Goal: Task Accomplishment & Management: Manage account settings

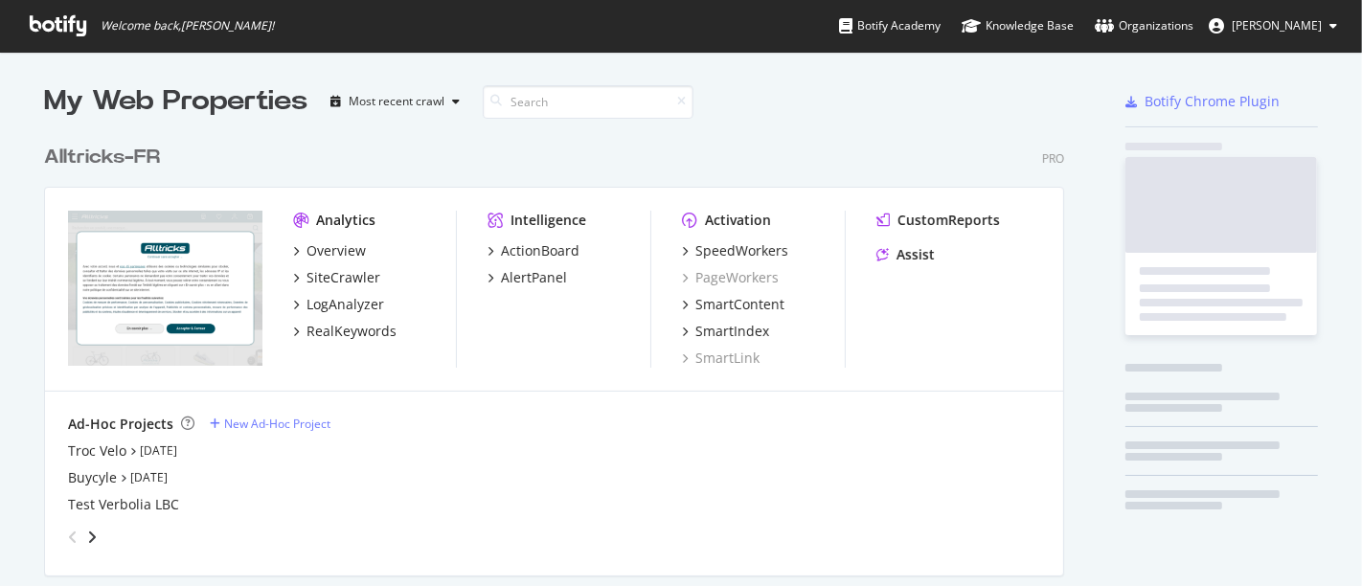
scroll to position [570, 1329]
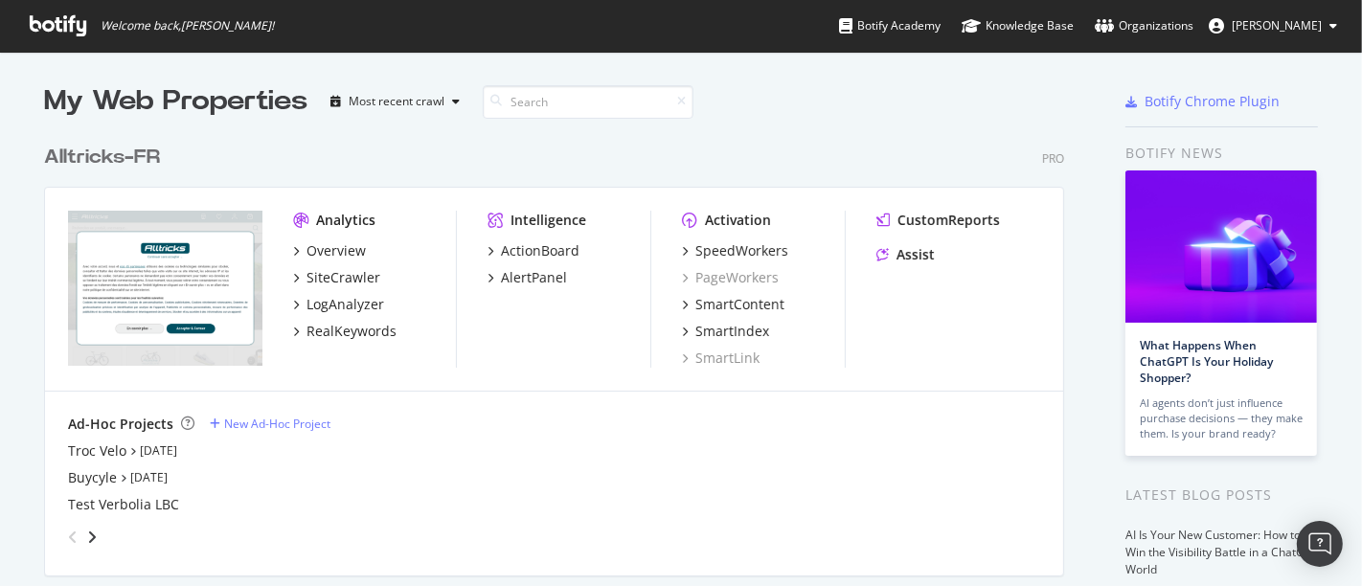
click at [356, 291] on div "Overview SiteCrawler LogAnalyzer RealKeywords" at bounding box center [374, 291] width 163 height 100
click at [354, 297] on div "LogAnalyzer" at bounding box center [345, 304] width 78 height 19
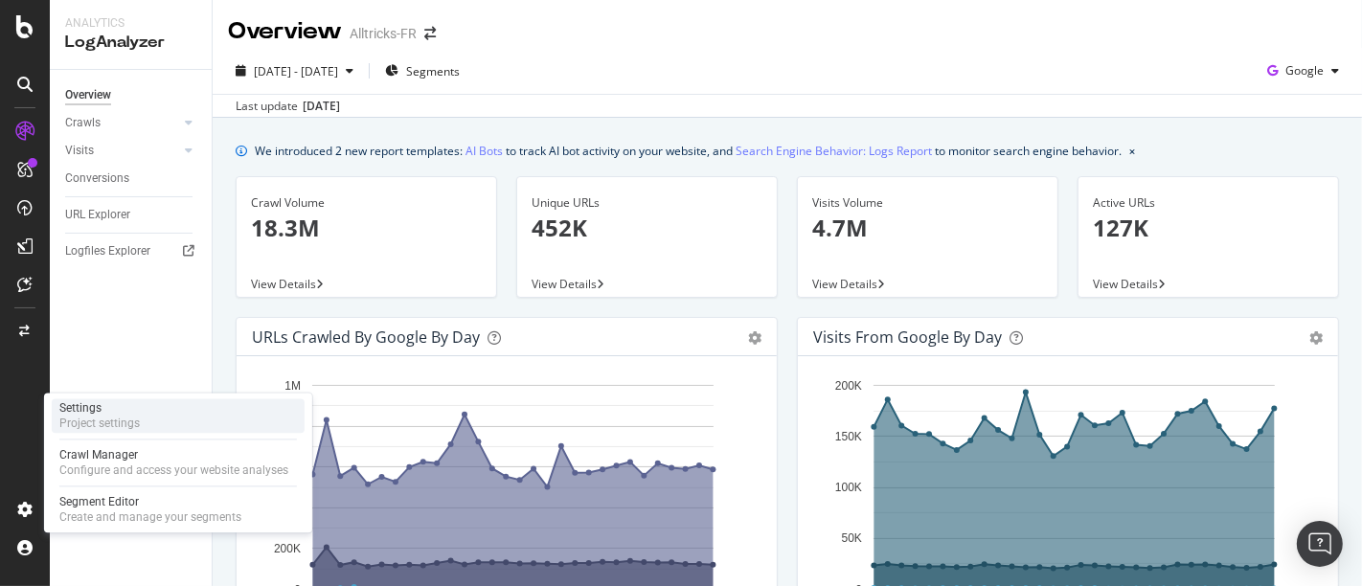
click at [147, 405] on div "Settings Project settings" at bounding box center [178, 415] width 253 height 34
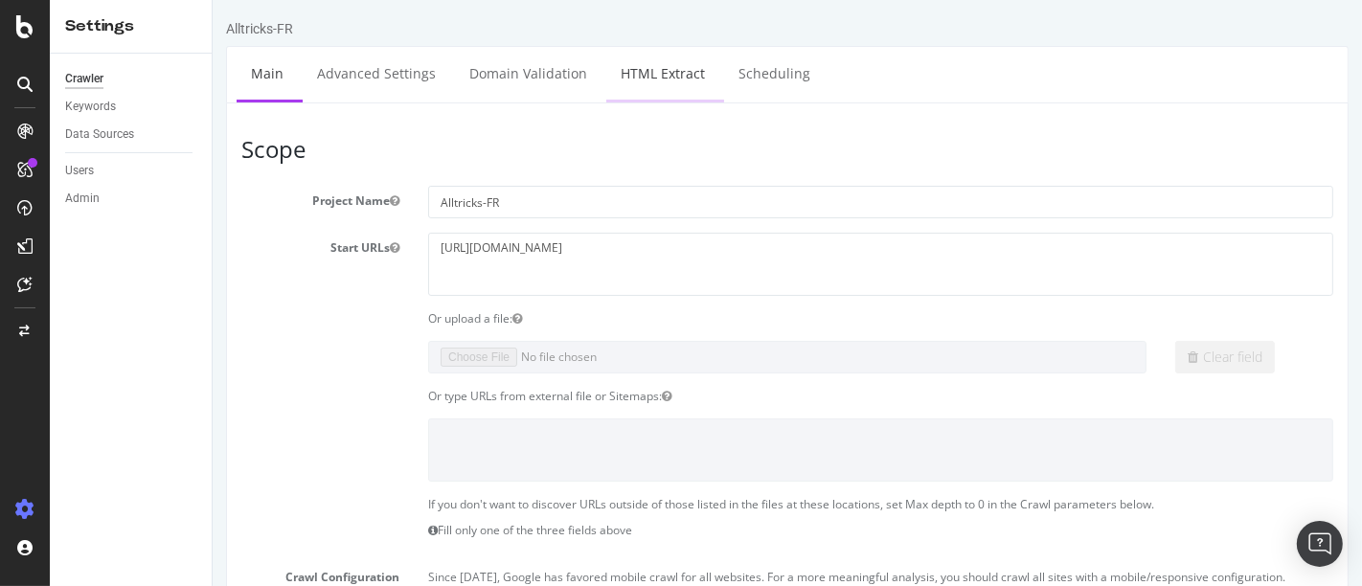
click at [677, 68] on link "HTML Extract" at bounding box center [661, 73] width 113 height 53
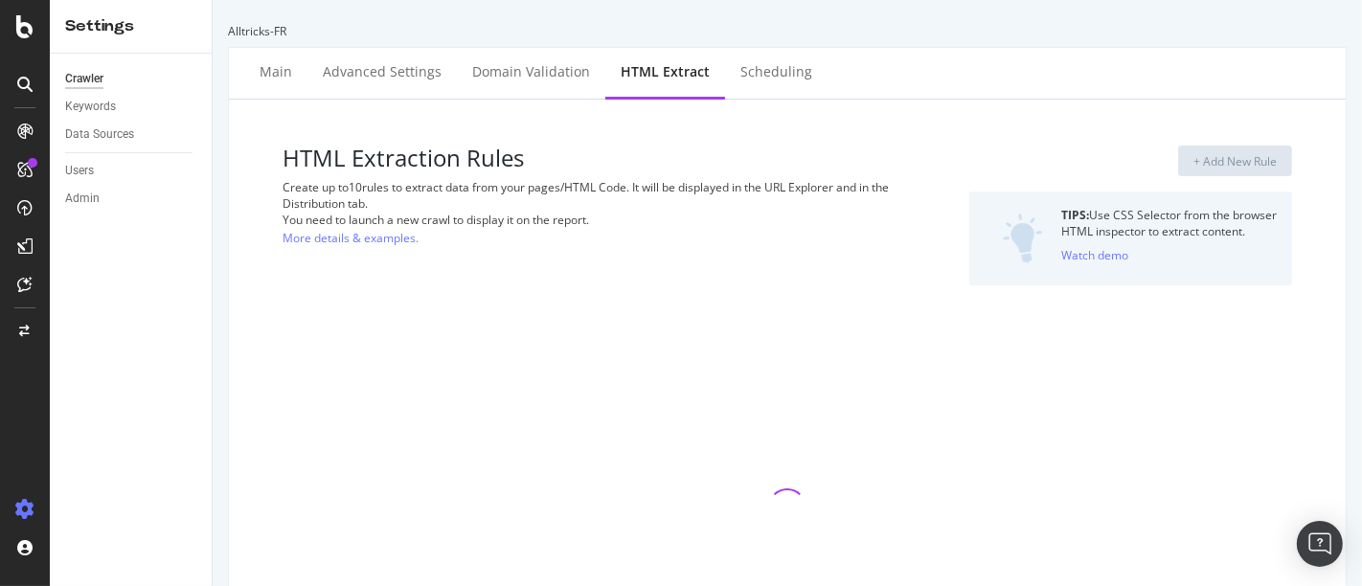
select select "exist"
select select "html.length"
select select "i"
select select "exist"
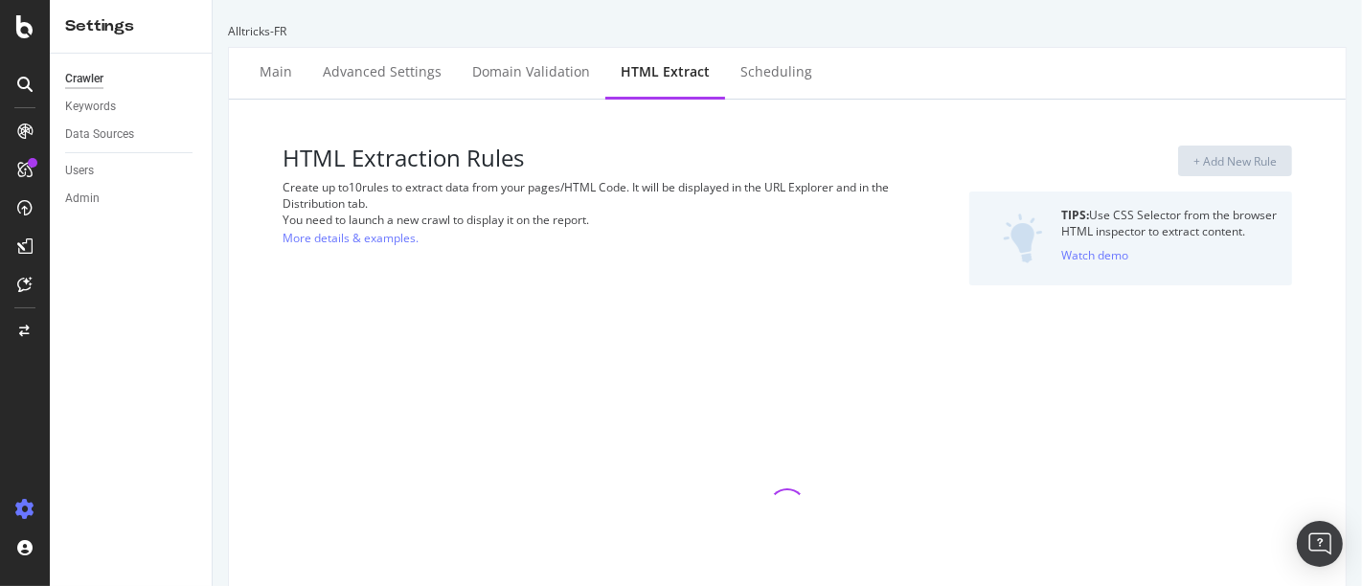
select select "exist"
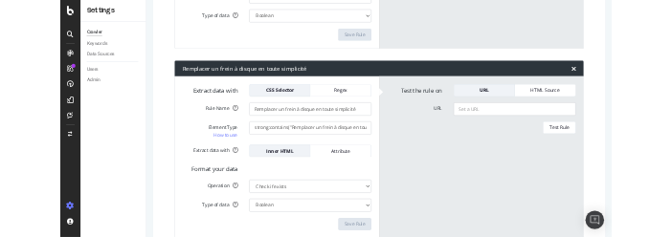
scroll to position [700, 0]
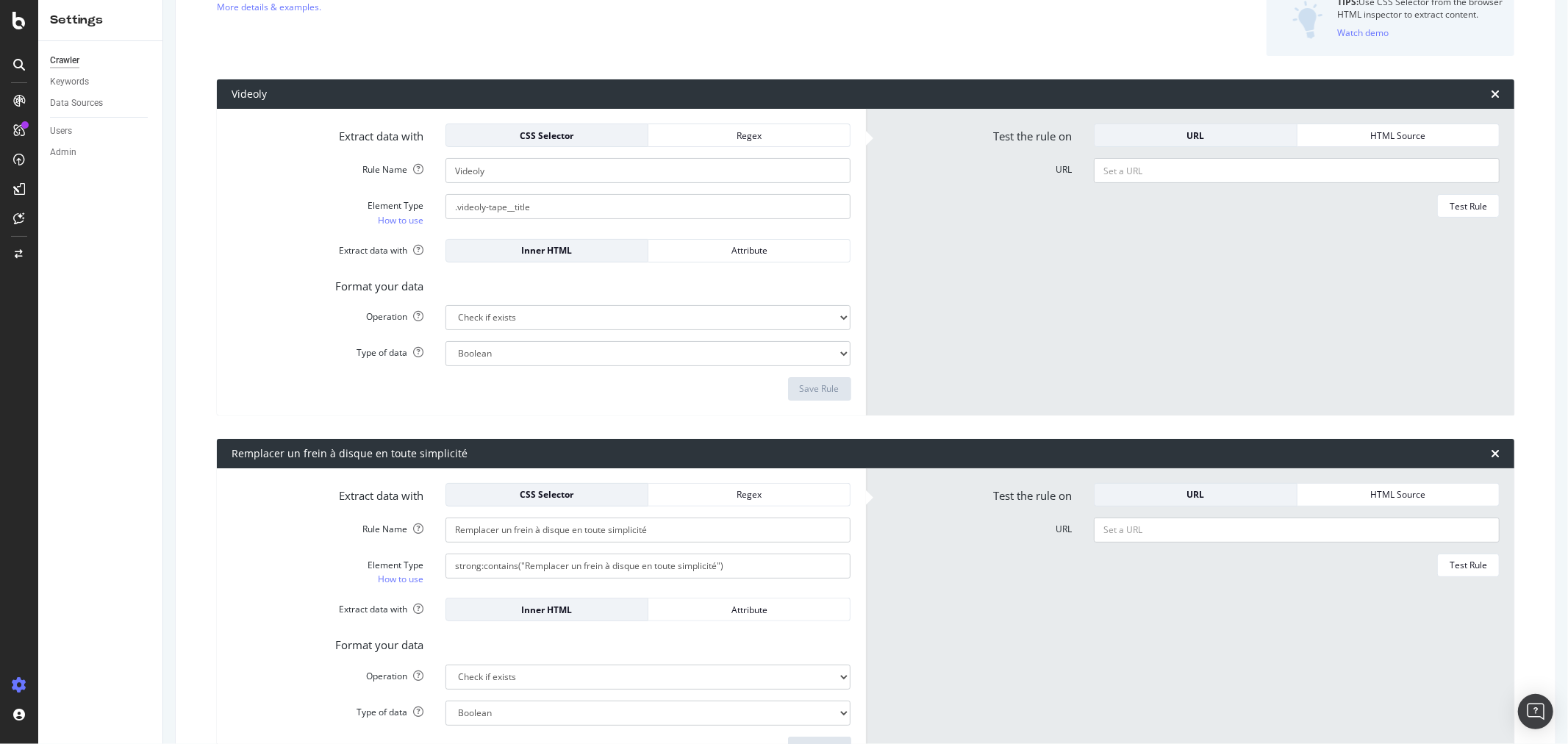
scroll to position [0, 0]
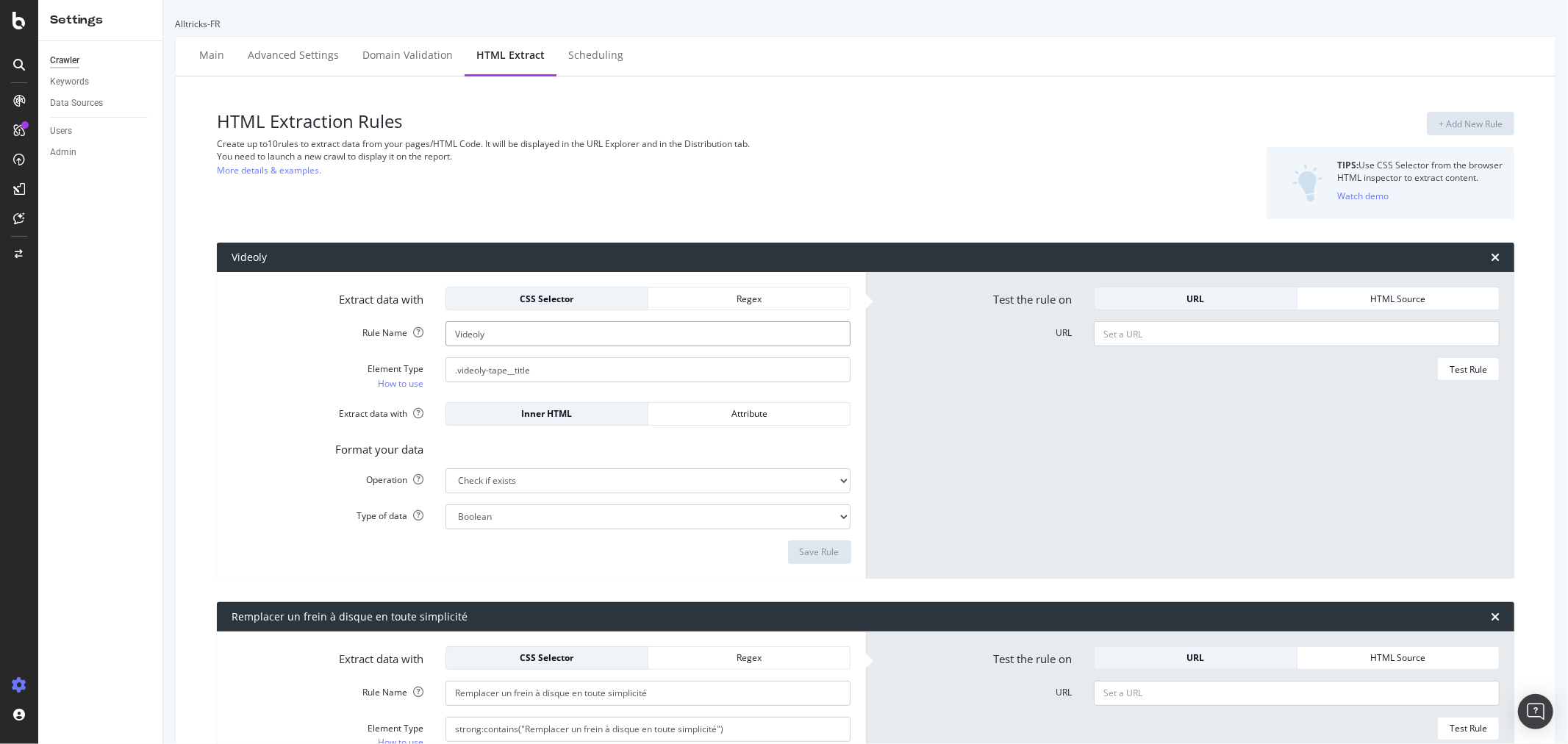
drag, startPoint x: 555, startPoint y: 329, endPoint x: 2, endPoint y: 243, distance: 559.6
click at [0, 273] on div "Settings Crawler Keywords Data Sources Users Admin Alltricks-FR Main Advanced S…" at bounding box center [784, 372] width 1568 height 744
type input "Tuto pages produits"
drag, startPoint x: 533, startPoint y: 365, endPoint x: 122, endPoint y: 344, distance: 411.5
click at [122, 344] on div "Settings Crawler Keywords Data Sources Users Admin Alltricks-FR Main Advanced S…" at bounding box center [803, 372] width 1530 height 744
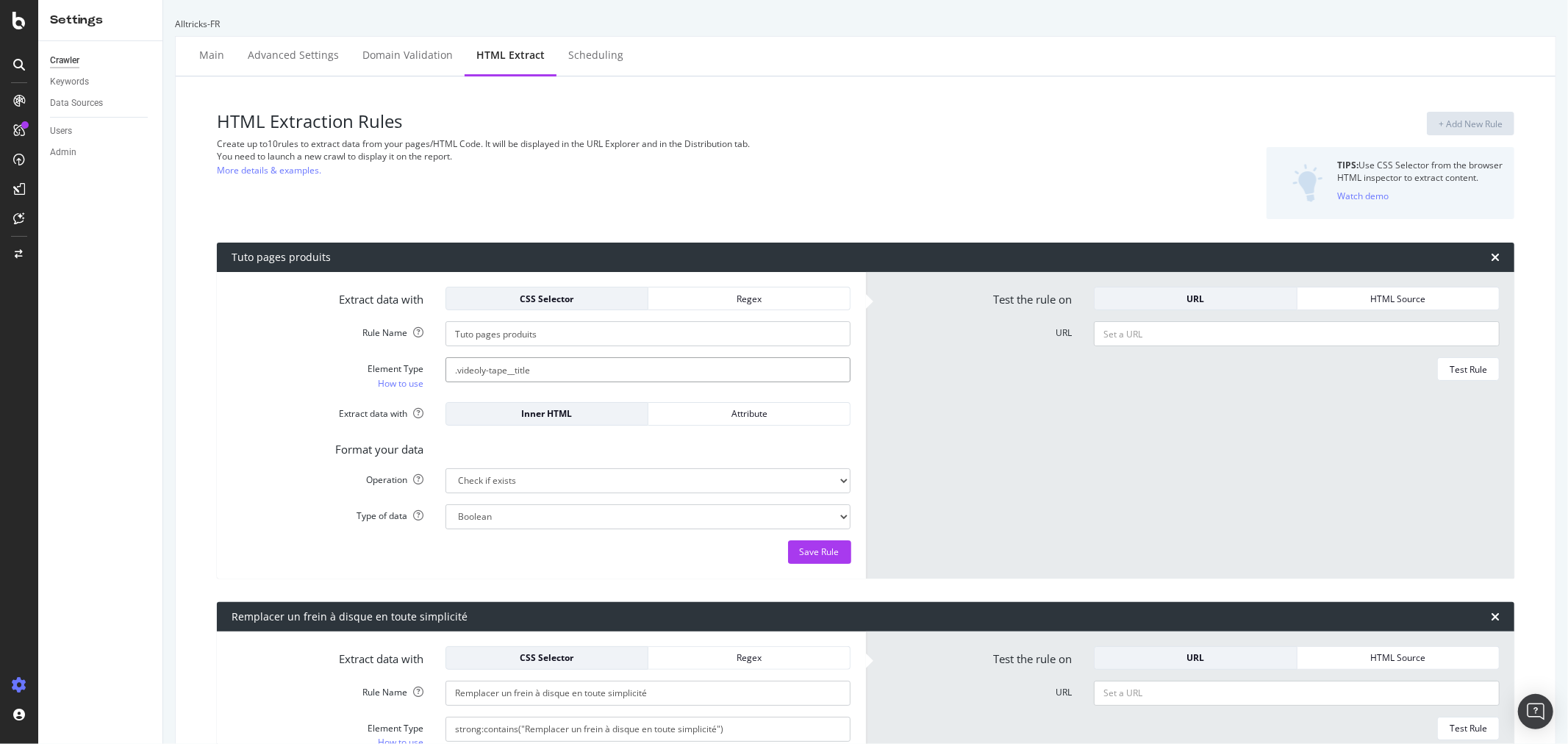
paste input "video-block"
click at [448, 366] on input "video-block" at bounding box center [648, 369] width 406 height 25
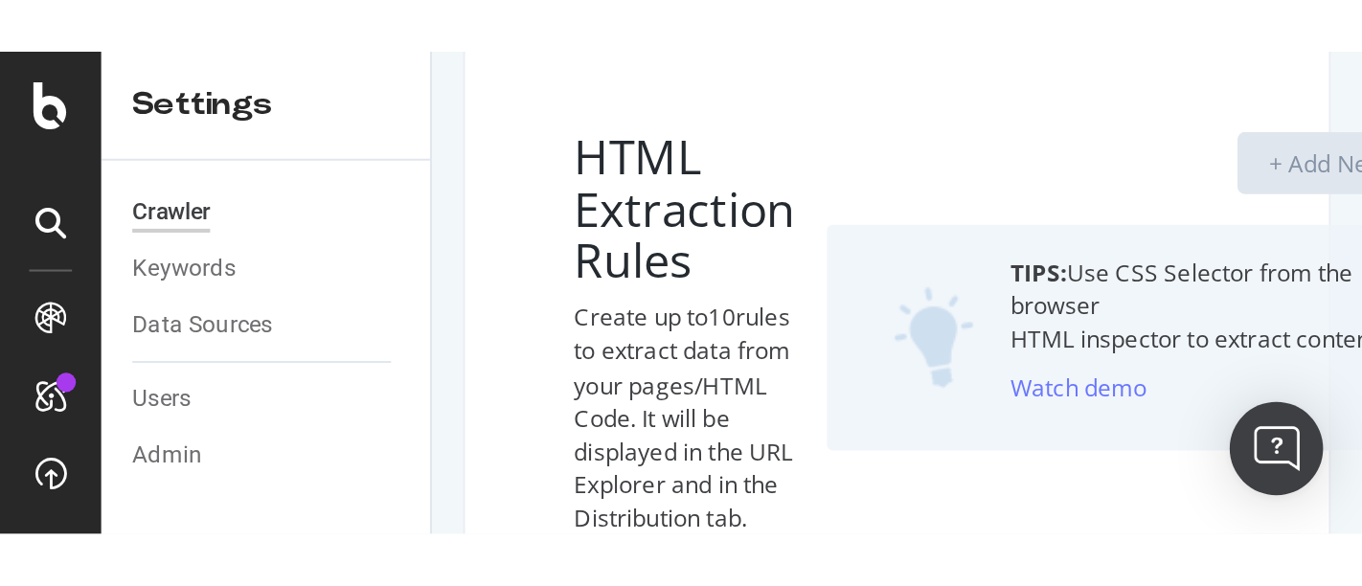
scroll to position [106, 0]
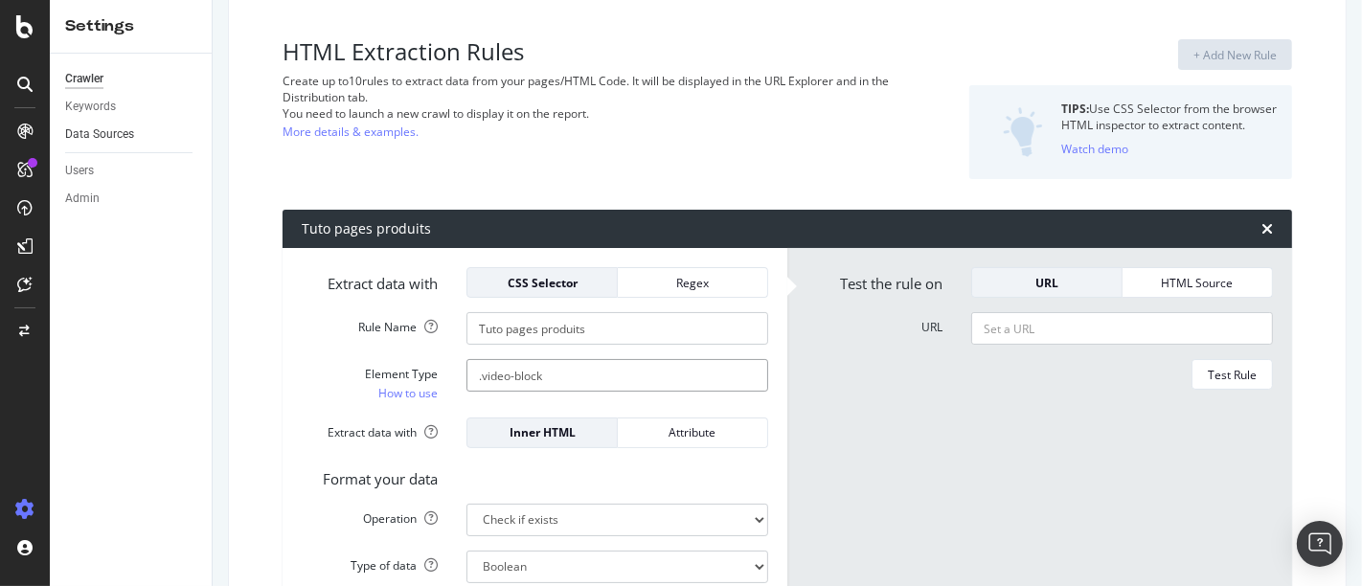
type input ".video-block"
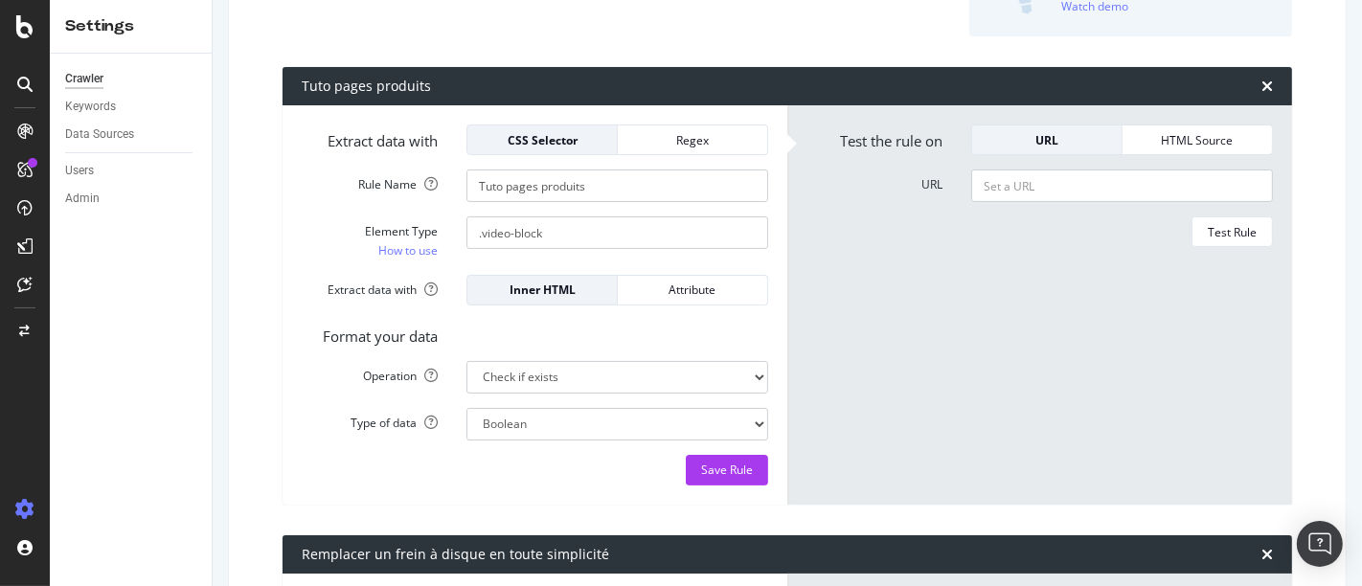
scroll to position [319, 0]
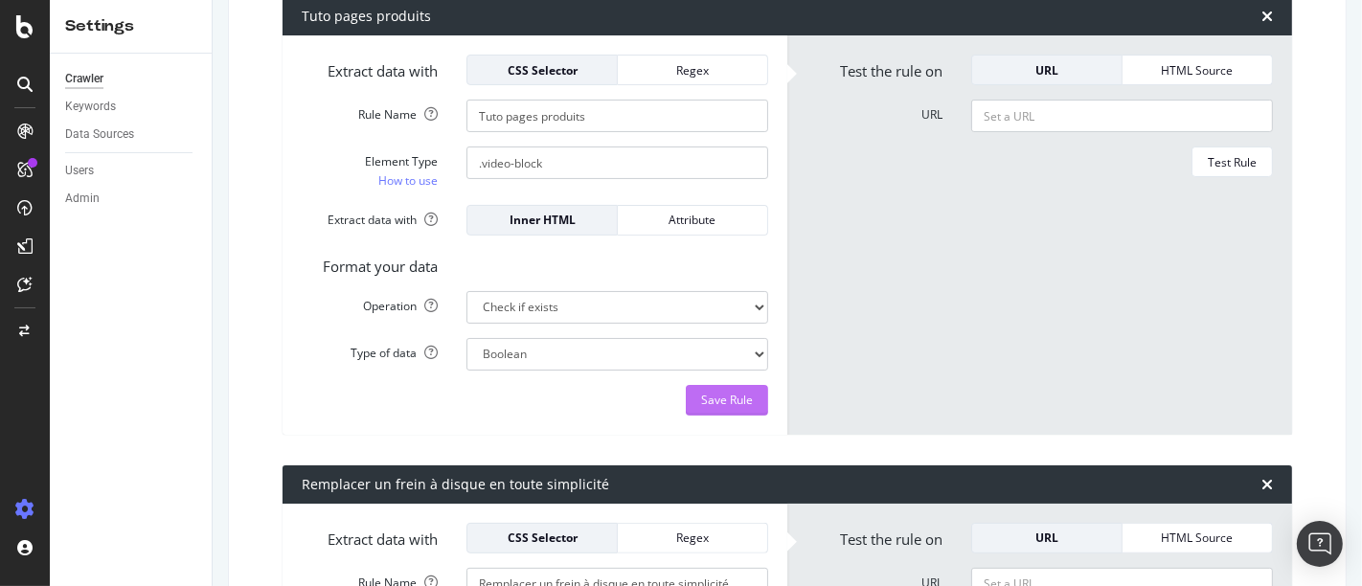
click at [719, 402] on div "Save Rule" at bounding box center [727, 400] width 52 height 16
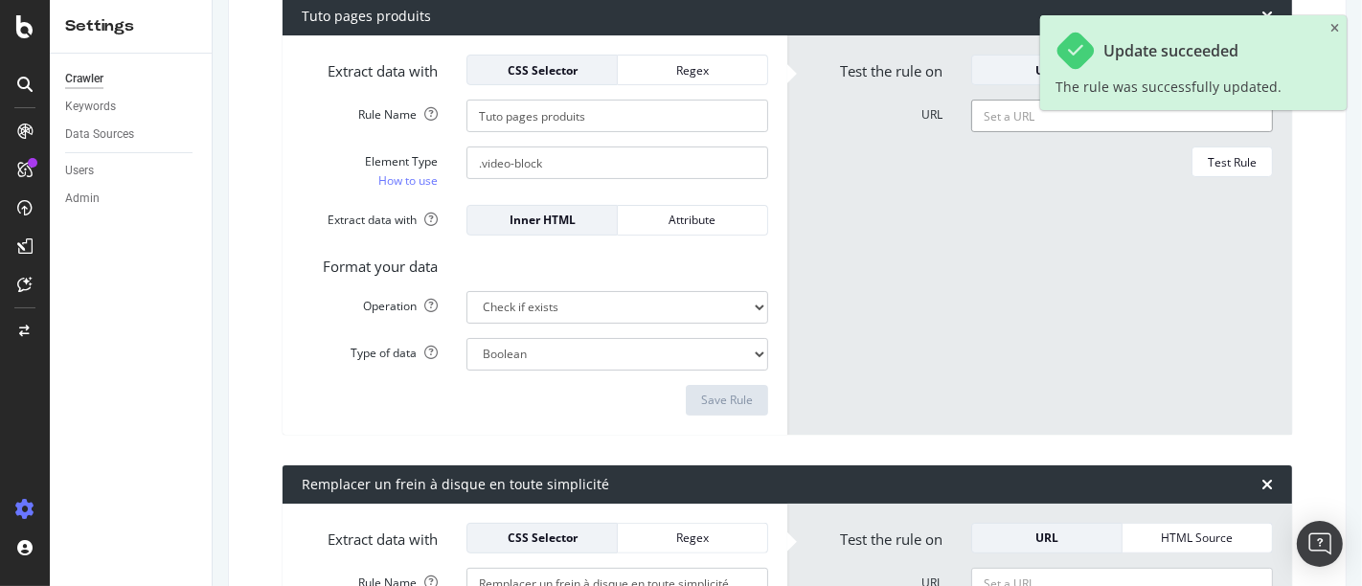
click at [993, 122] on input "URL" at bounding box center [1122, 116] width 302 height 33
paste input "[URL][DOMAIN_NAME][PERSON_NAME]"
click at [1223, 154] on div "Test Rule" at bounding box center [1232, 162] width 49 height 16
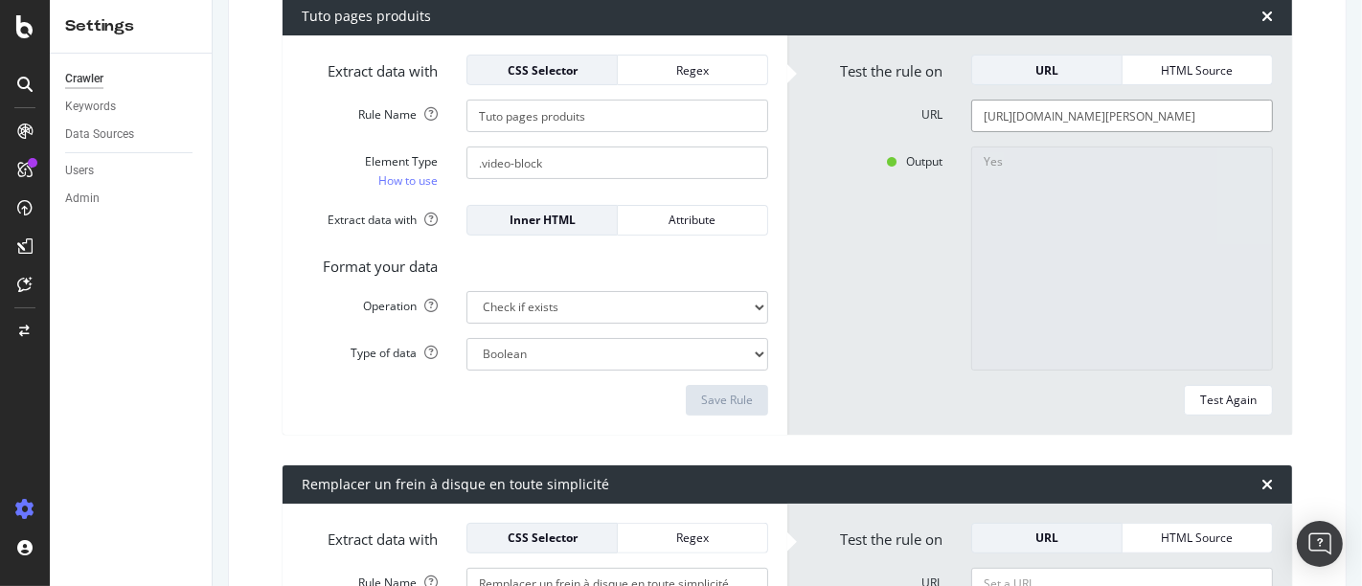
click at [1007, 104] on input "[URL][DOMAIN_NAME][PERSON_NAME]" at bounding box center [1122, 116] width 302 height 33
click at [1008, 103] on input "[URL][DOMAIN_NAME][PERSON_NAME]" at bounding box center [1122, 116] width 302 height 33
paste input "41498-bagagerie/P-3041892-sac_de_randonnee_osprey_tempest_22l_noir"
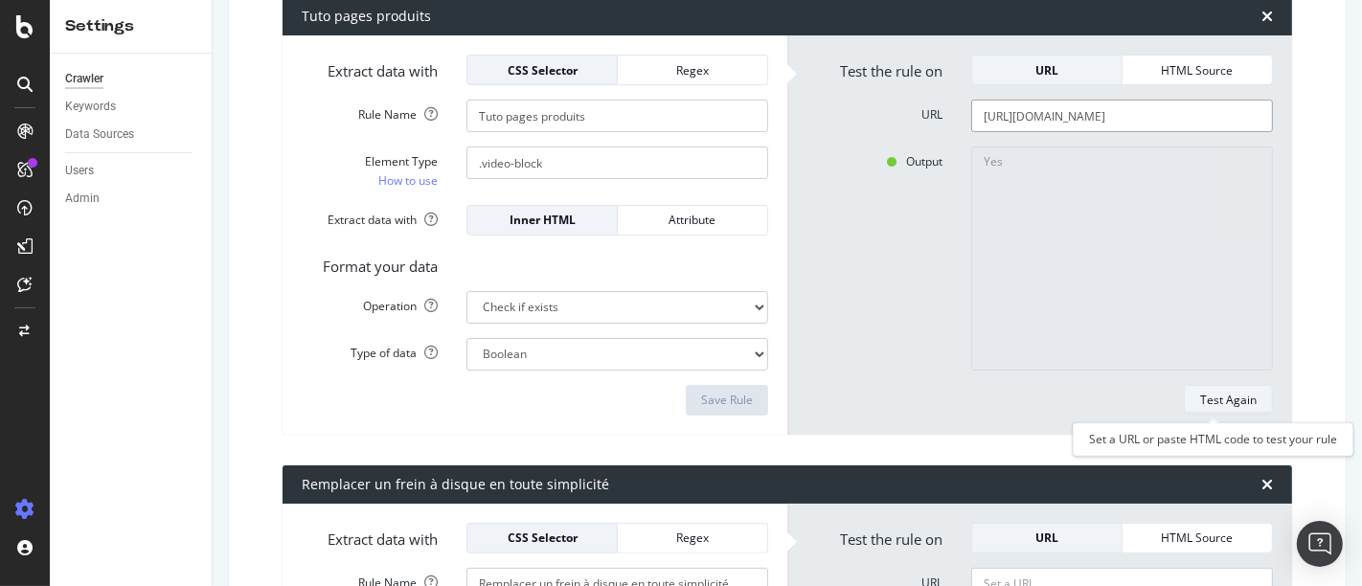
type input "[URL][DOMAIN_NAME]"
click at [1247, 400] on button "Test Again" at bounding box center [1228, 400] width 89 height 31
type textarea "No"
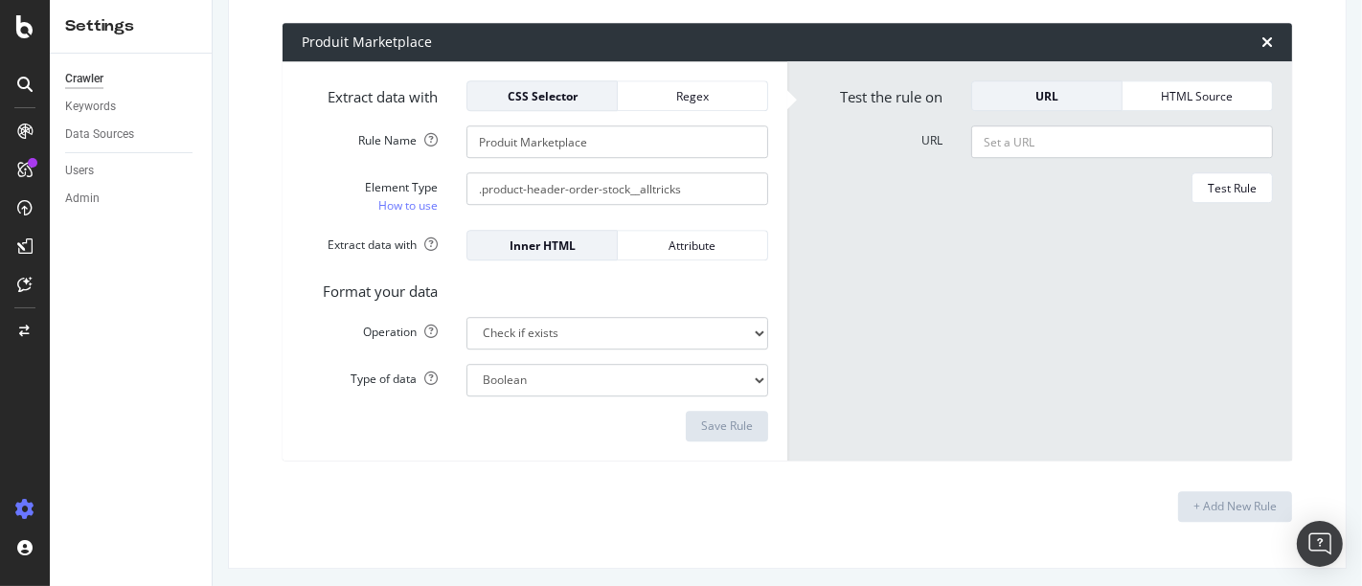
scroll to position [4544, 0]
